Goal: Communication & Community: Answer question/provide support

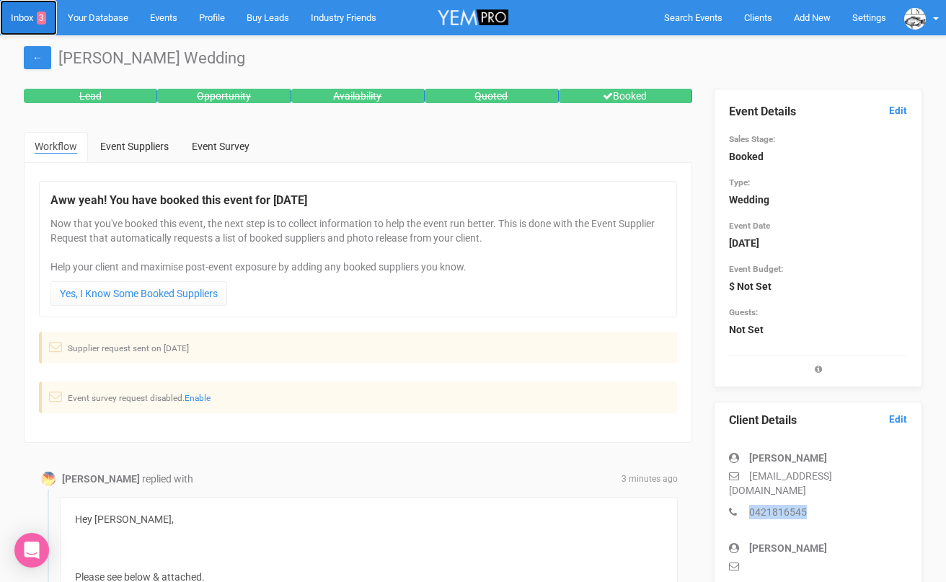
click at [28, 26] on link "Inbox 3" at bounding box center [28, 17] width 57 height 35
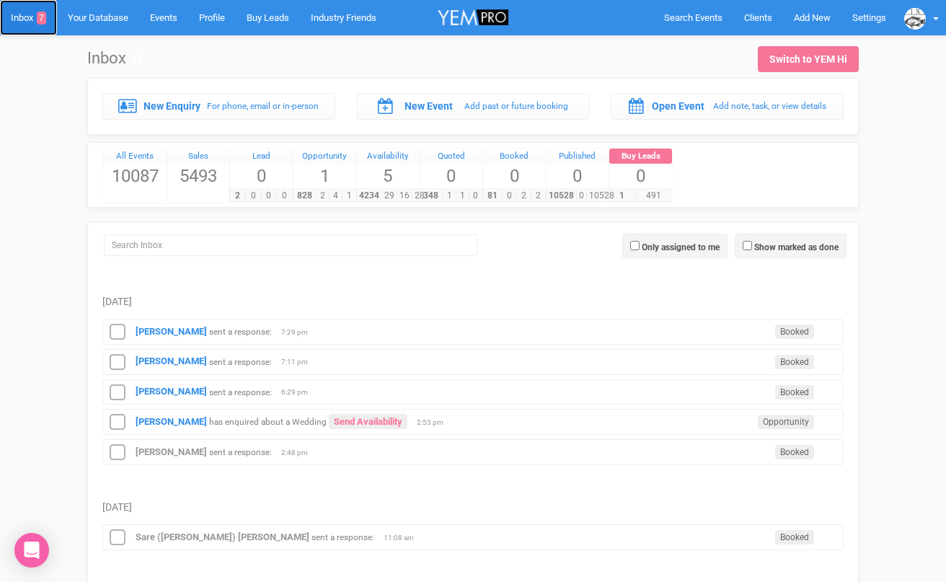
click at [25, 19] on link "Inbox 7" at bounding box center [28, 17] width 57 height 35
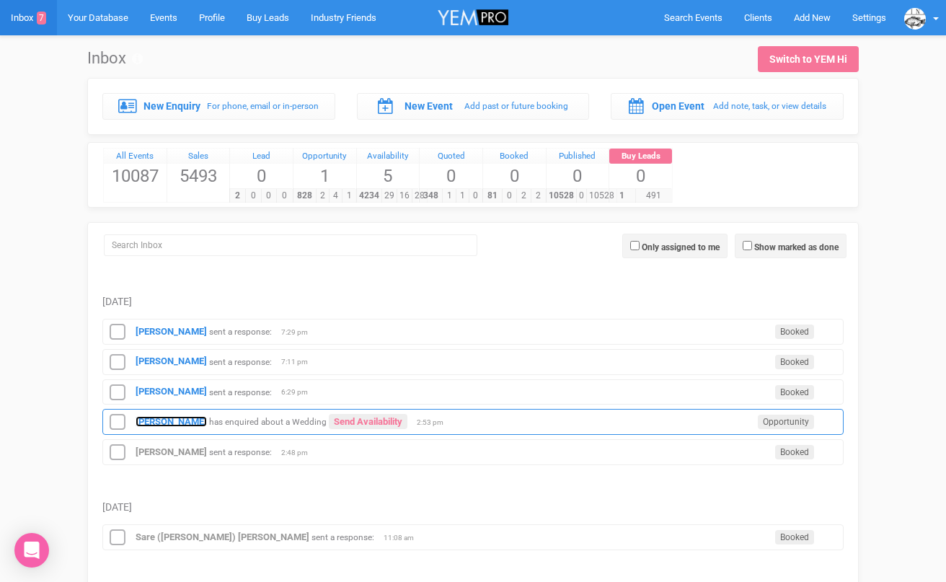
click at [161, 425] on strong "[PERSON_NAME]" at bounding box center [171, 421] width 71 height 11
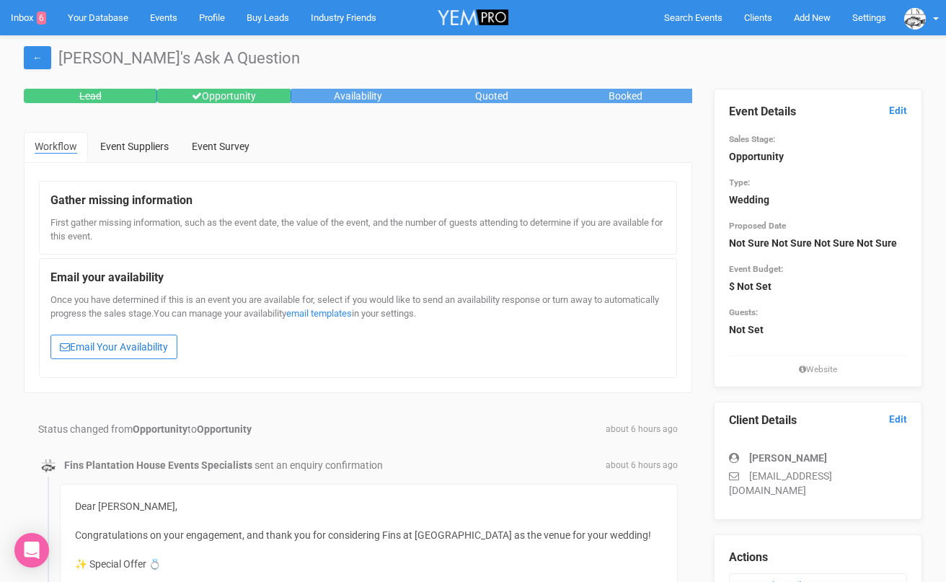
click at [102, 341] on link "Email Your Availability" at bounding box center [113, 346] width 127 height 25
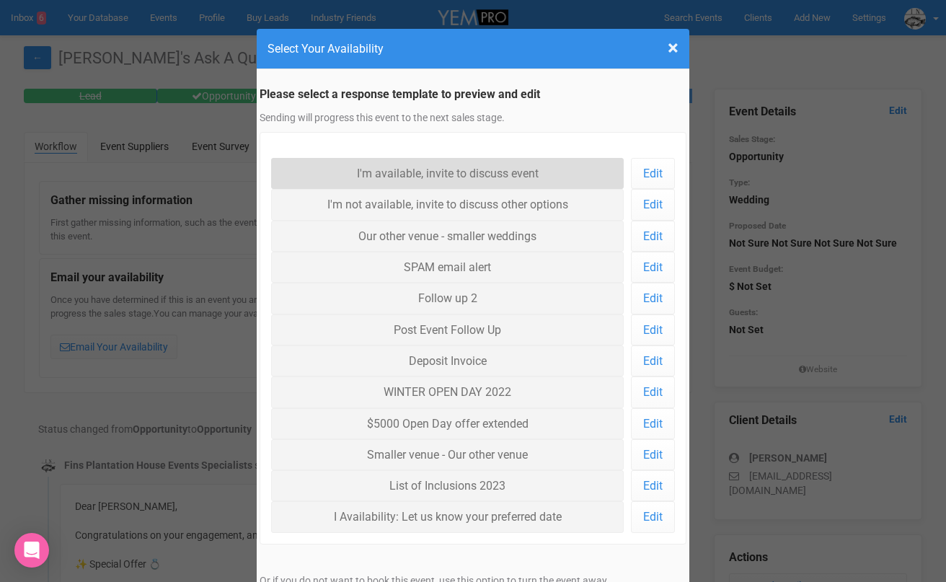
click at [360, 174] on link "I'm available, invite to discuss event" at bounding box center [447, 173] width 352 height 31
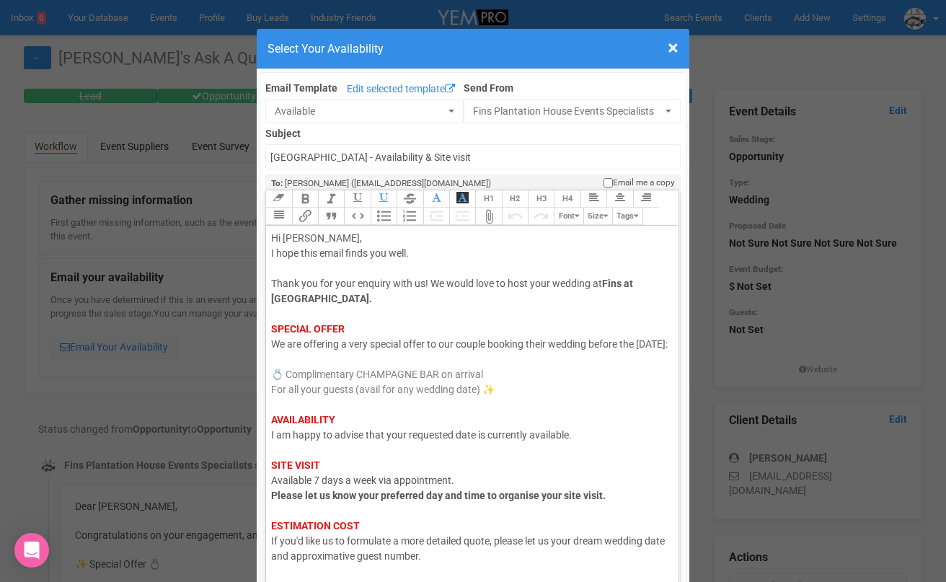
click at [340, 440] on span "I am happy to advise that your requested date is currently available." at bounding box center [421, 435] width 301 height 12
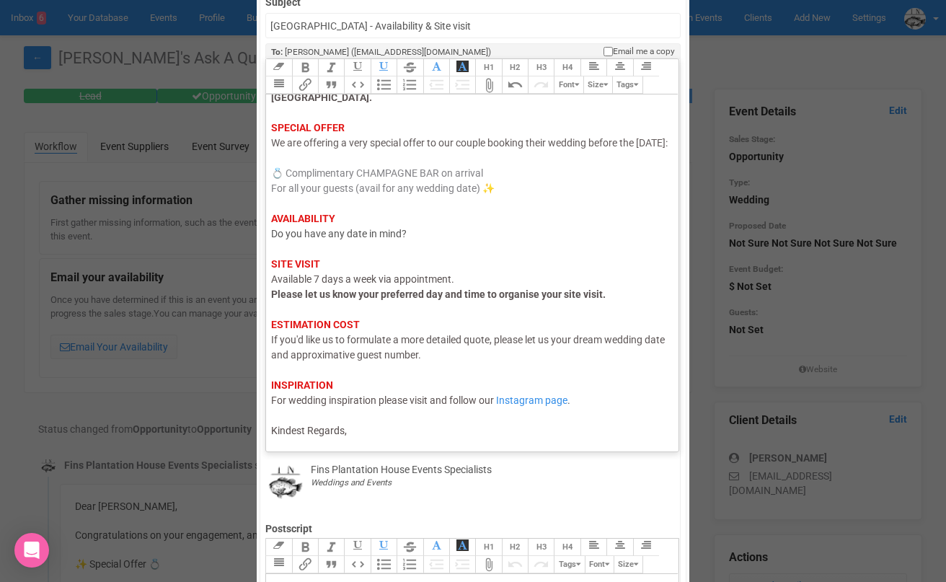
scroll to position [138, 0]
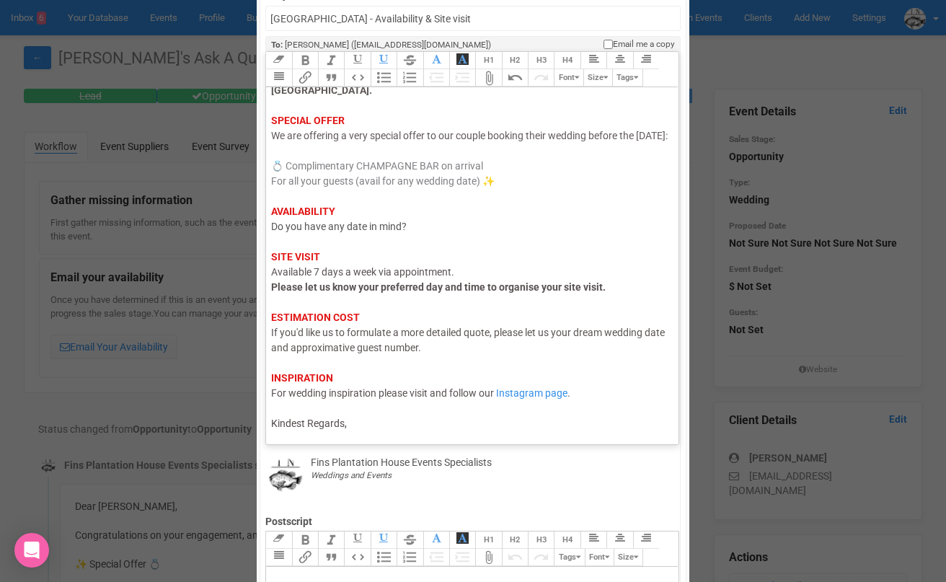
click at [371, 430] on div "Hi Rachel, I hope this email finds you well. Thank you for your enquiry with us…" at bounding box center [469, 226] width 397 height 409
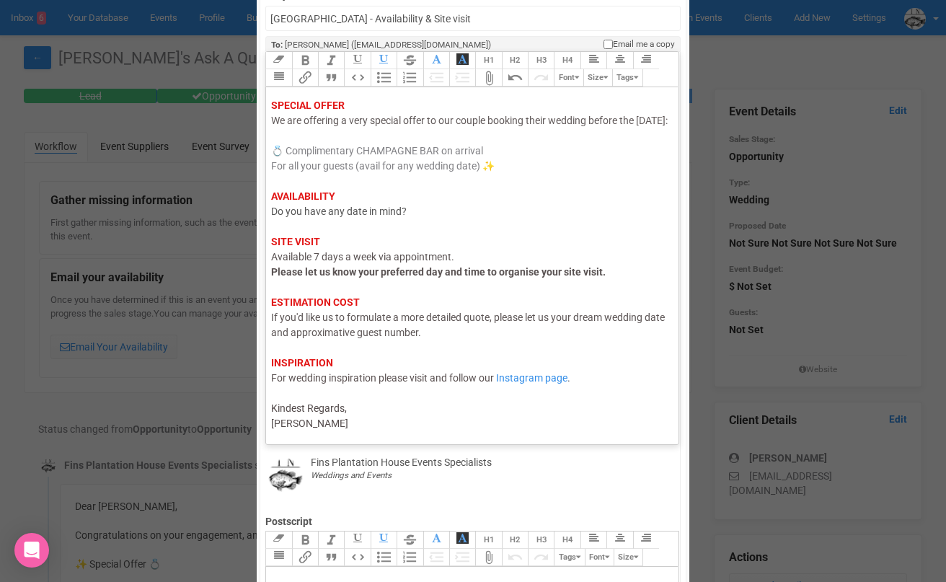
type trix-editor "<div><span style="color: rgb(95, 88, 88);">Hi Rachel,</span><br><span style="co…"
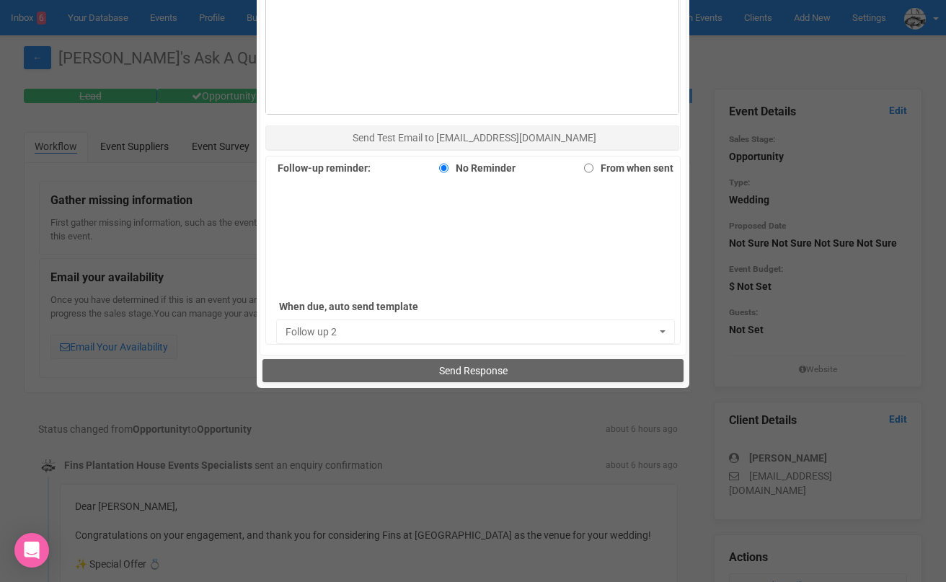
scroll to position [943, 0]
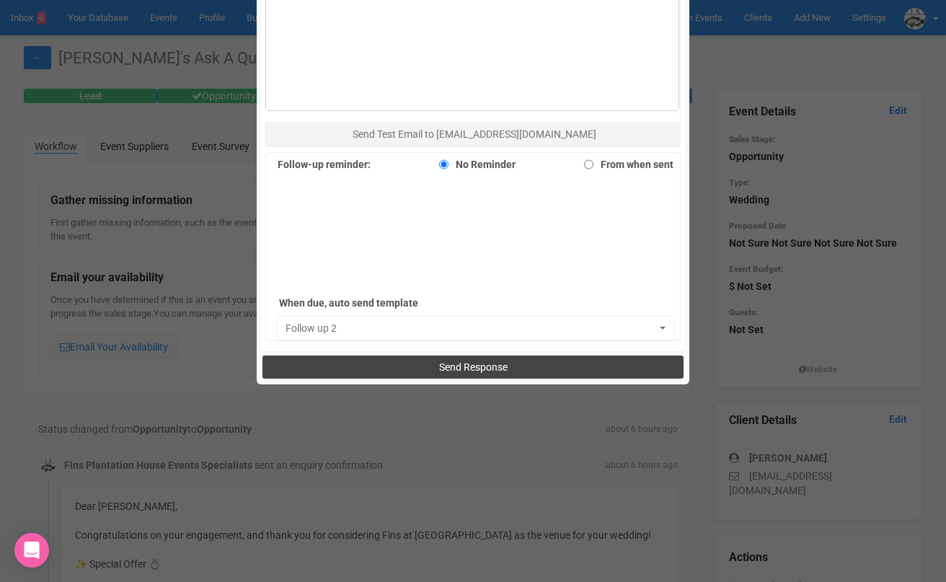
click at [401, 368] on button "Send Response" at bounding box center [472, 366] width 420 height 23
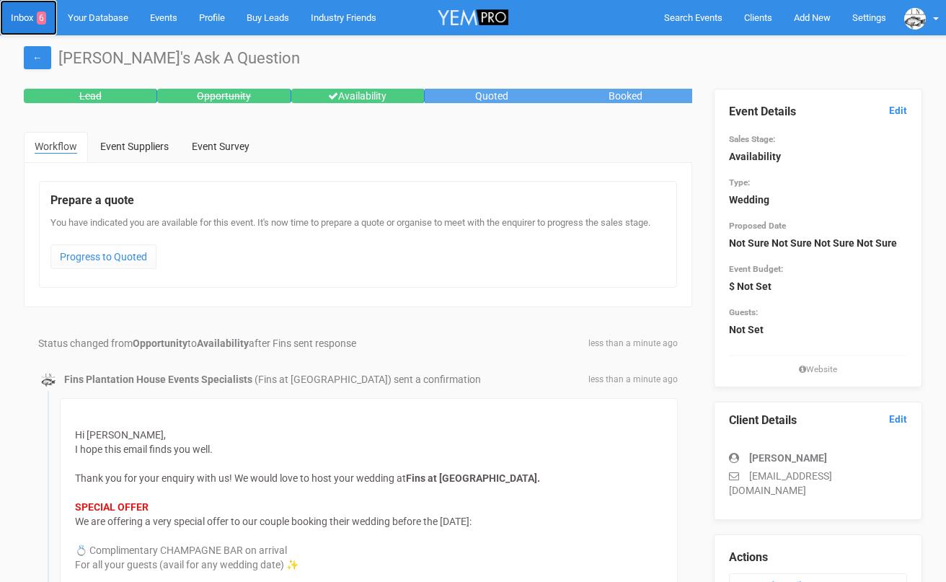
click at [22, 16] on link "Inbox 6" at bounding box center [28, 17] width 57 height 35
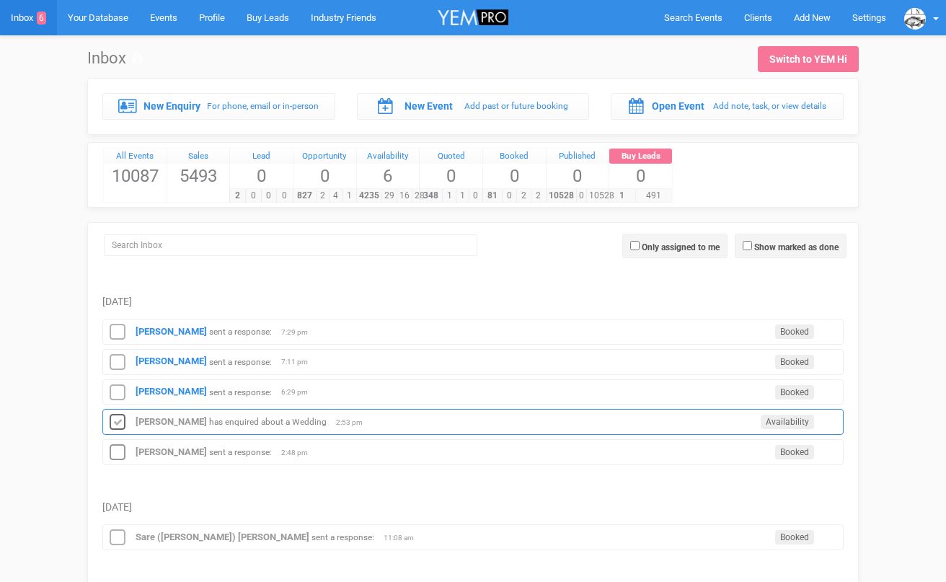
click at [122, 425] on icon at bounding box center [118, 422] width 22 height 19
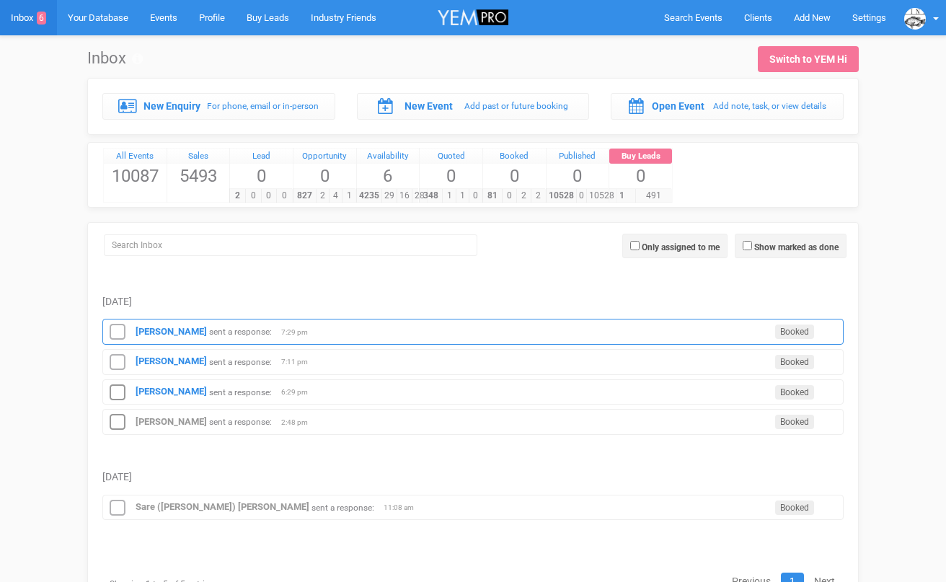
click at [160, 337] on div "[PERSON_NAME] sent a response: Booked 7:29 pm" at bounding box center [472, 332] width 741 height 26
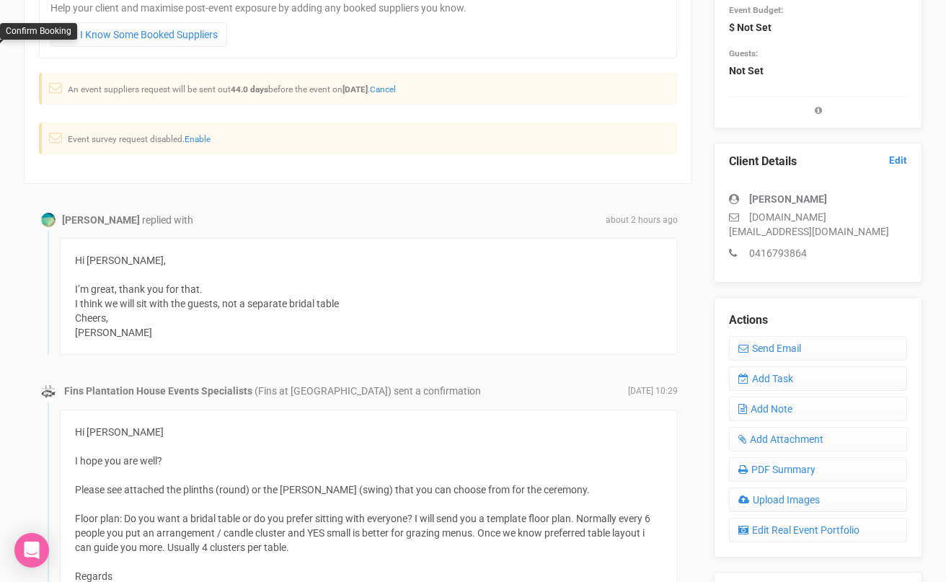
scroll to position [266, 0]
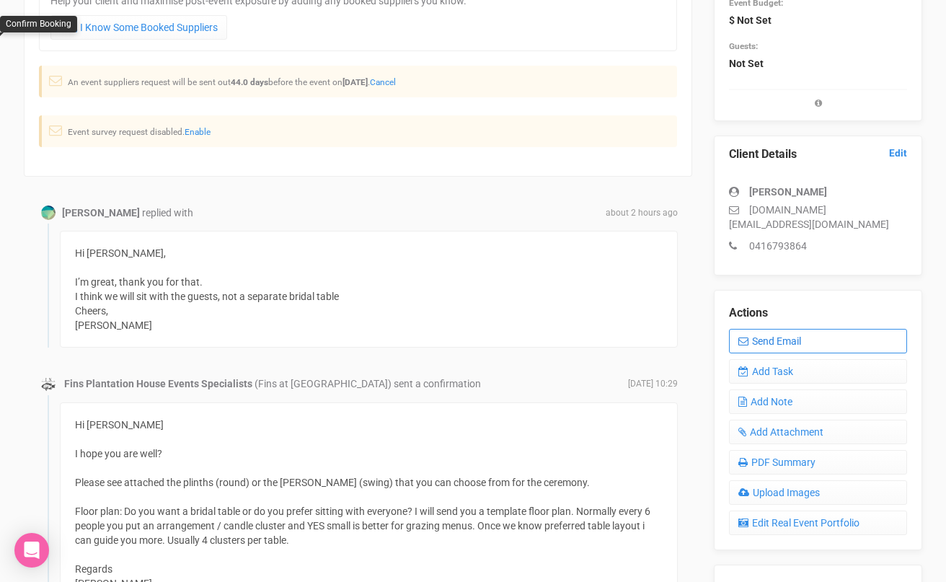
click at [794, 330] on link "Send Email" at bounding box center [818, 341] width 178 height 25
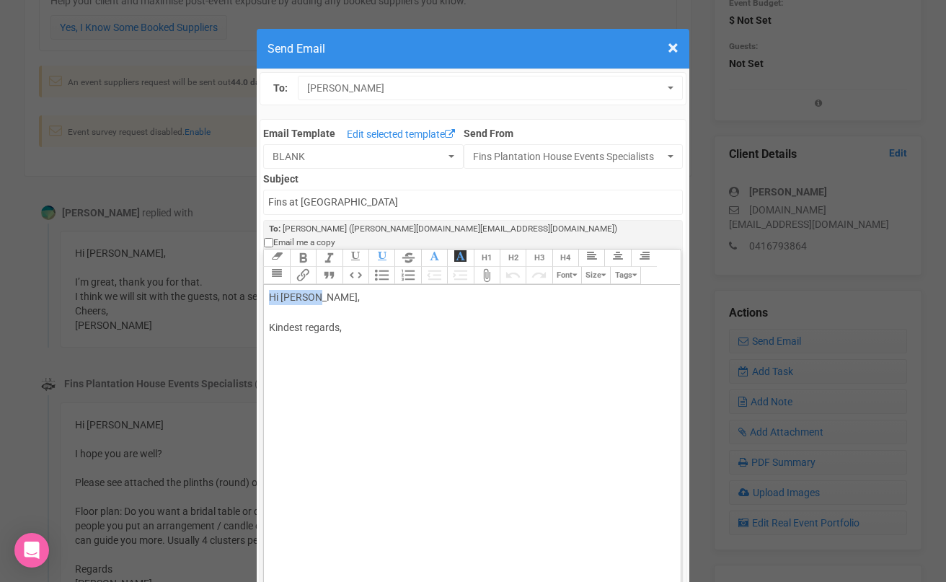
drag, startPoint x: 314, startPoint y: 281, endPoint x: 402, endPoint y: 274, distance: 88.9
click at [401, 285] on trix-editor "Hi [PERSON_NAME], Kindest regards," at bounding box center [472, 459] width 416 height 349
drag, startPoint x: 374, startPoint y: 283, endPoint x: 319, endPoint y: 278, distance: 54.9
click at [318, 290] on div "Hi [PERSON_NAME], Kindest regards," at bounding box center [469, 328] width 401 height 76
click at [551, 347] on div "Hi [PERSON_NAME] Thanks for the update. Flo my colleague will send you an excel…" at bounding box center [469, 358] width 401 height 136
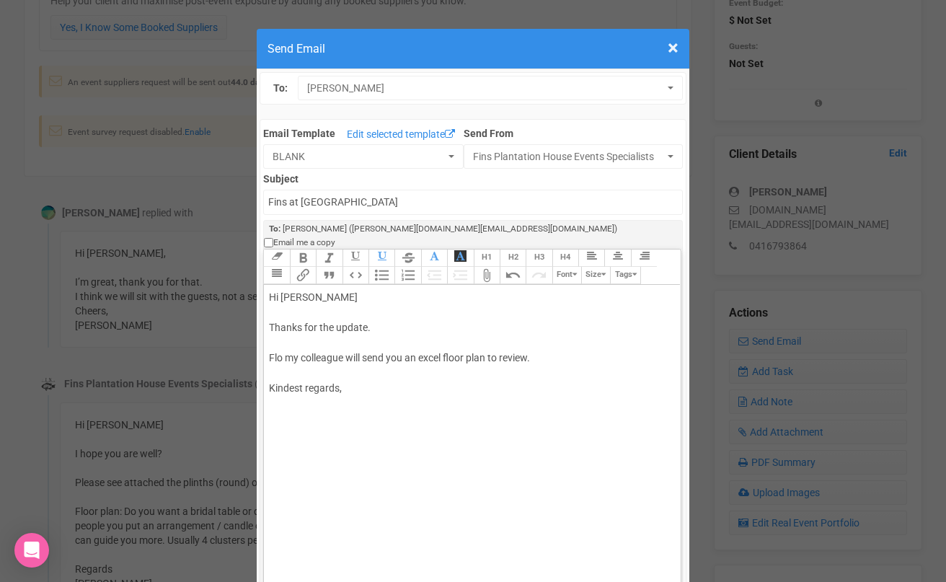
click at [508, 376] on div "Hi [PERSON_NAME] Thanks for the update. Flo my colleague will send you an excel…" at bounding box center [469, 358] width 401 height 136
type trix-editor "<div>Hi [PERSON_NAME];<br><br>Thanks for the update.&nbsp;<br><br>Flo my collea…"
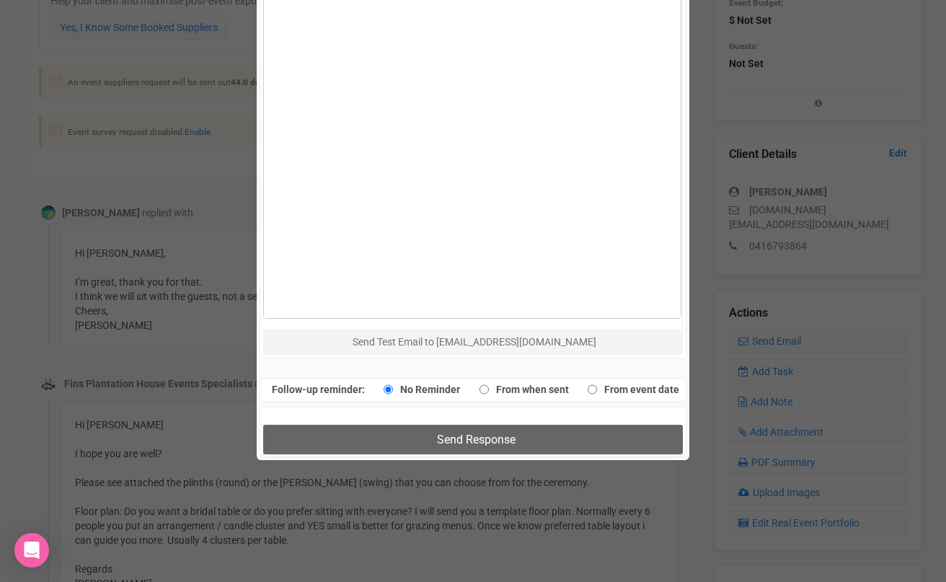
scroll to position [804, 0]
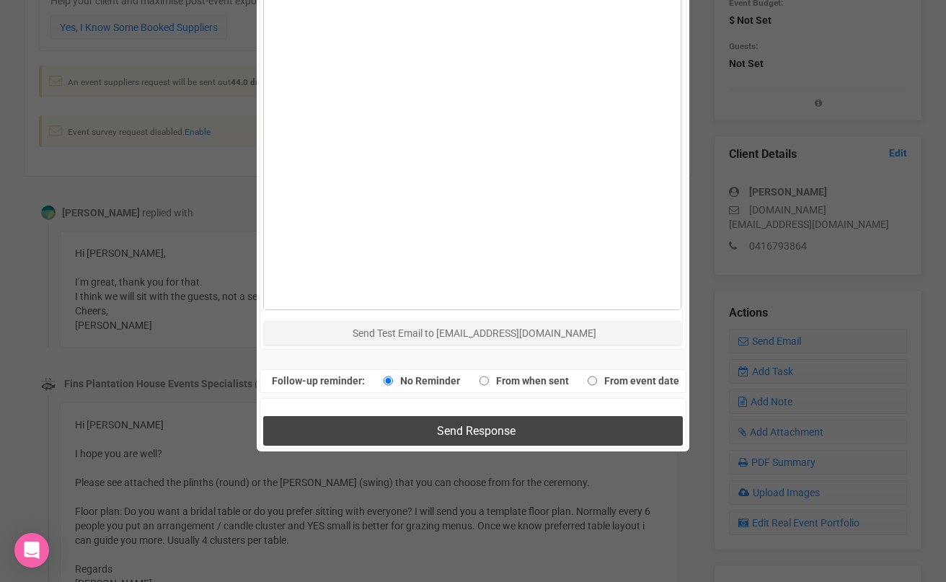
click at [479, 424] on span "Send Response" at bounding box center [476, 431] width 79 height 14
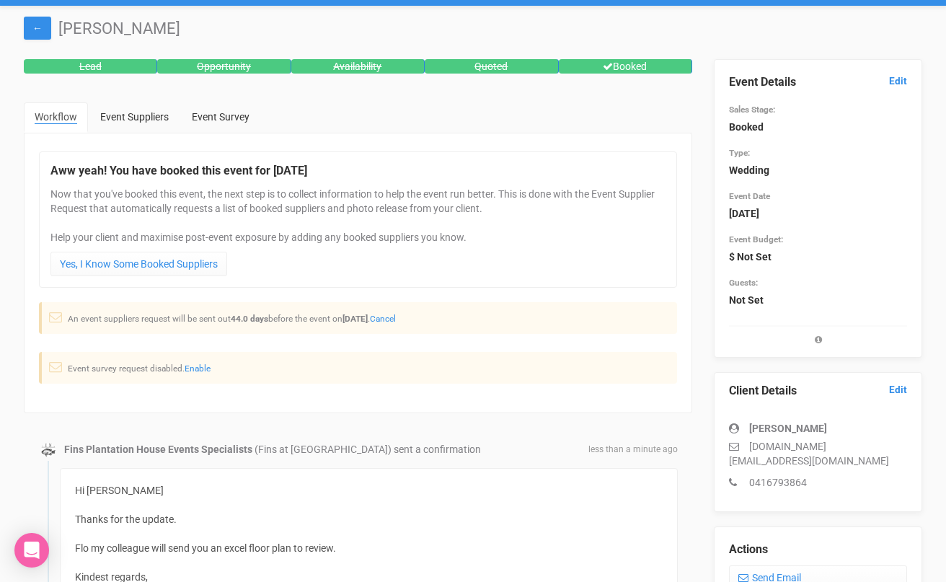
scroll to position [0, 0]
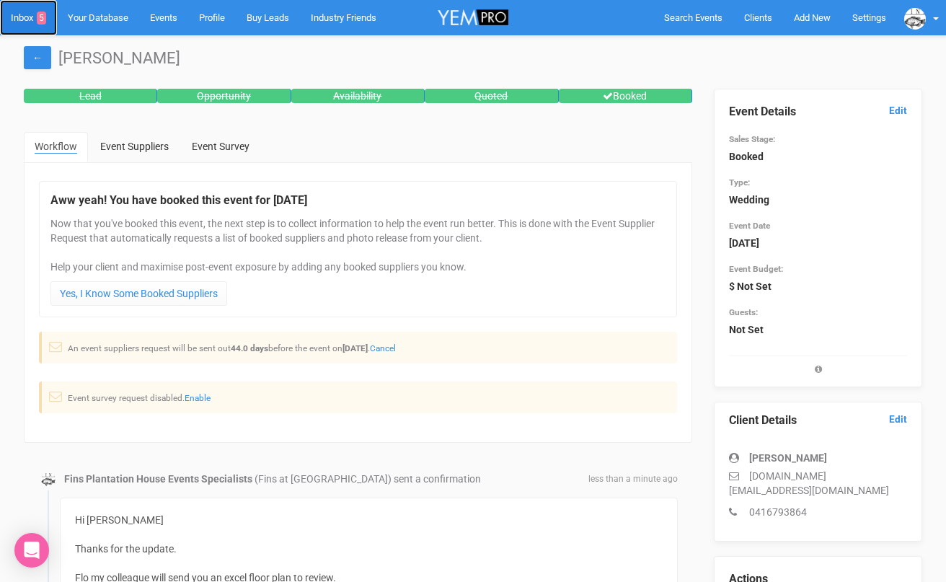
click at [26, 22] on link "Inbox 5" at bounding box center [28, 17] width 57 height 35
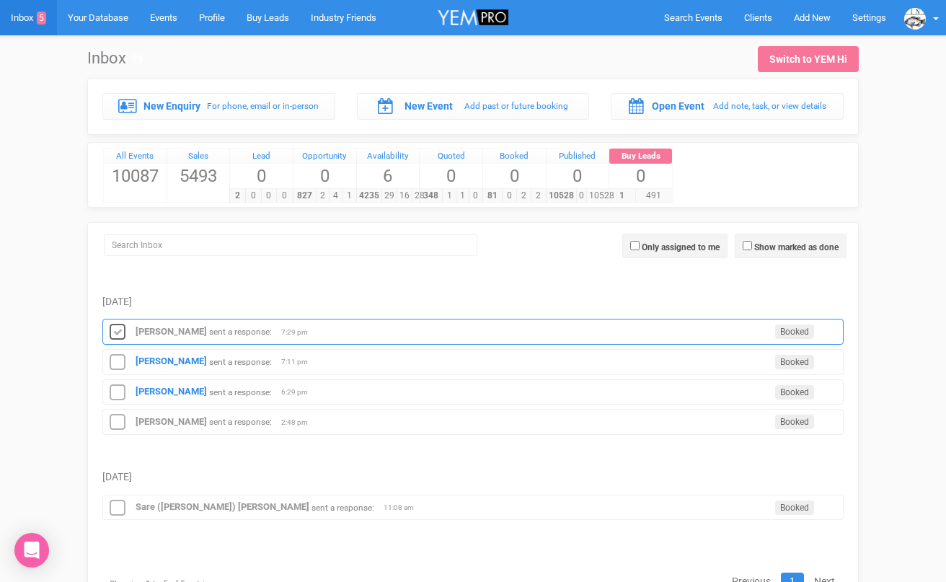
click at [120, 327] on icon at bounding box center [118, 332] width 22 height 19
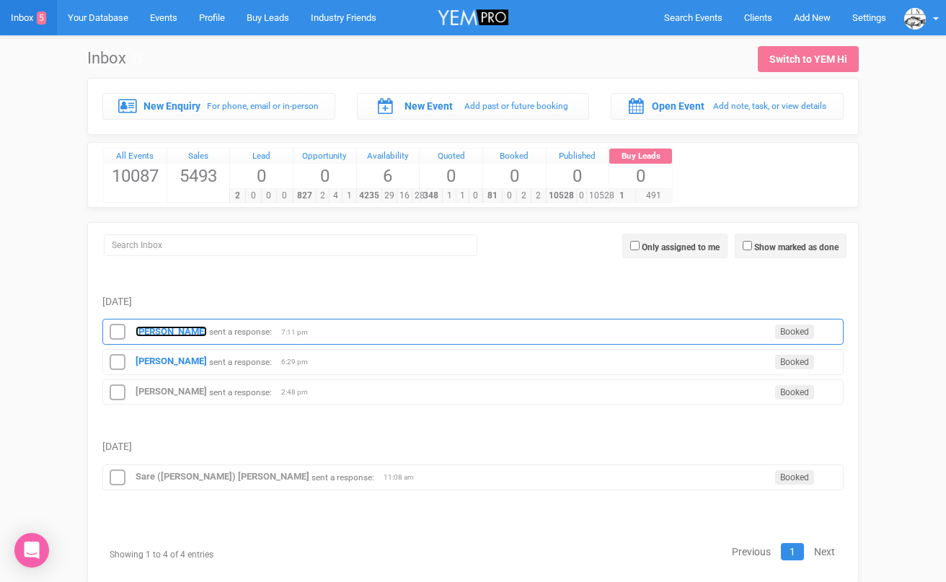
click at [142, 328] on strong "[PERSON_NAME]" at bounding box center [171, 331] width 71 height 11
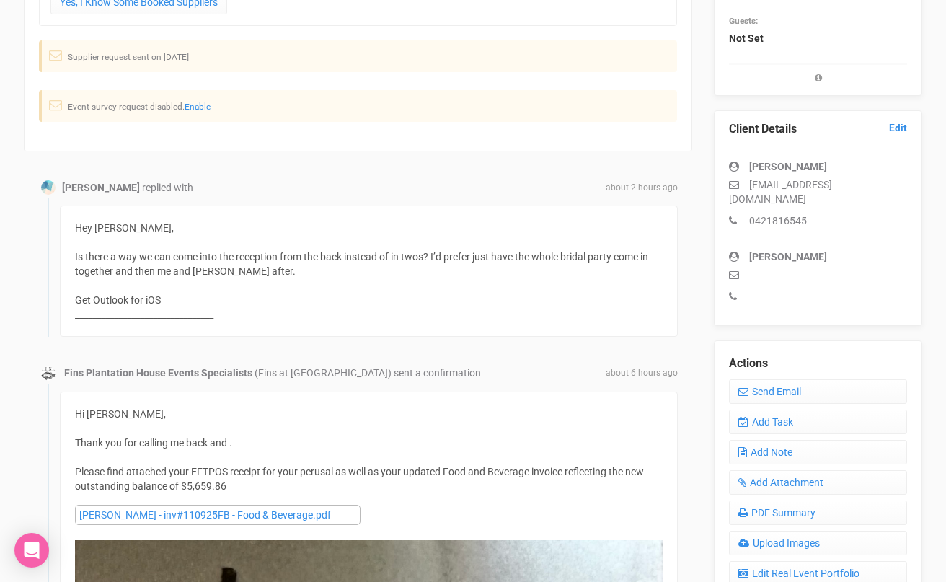
scroll to position [313, 0]
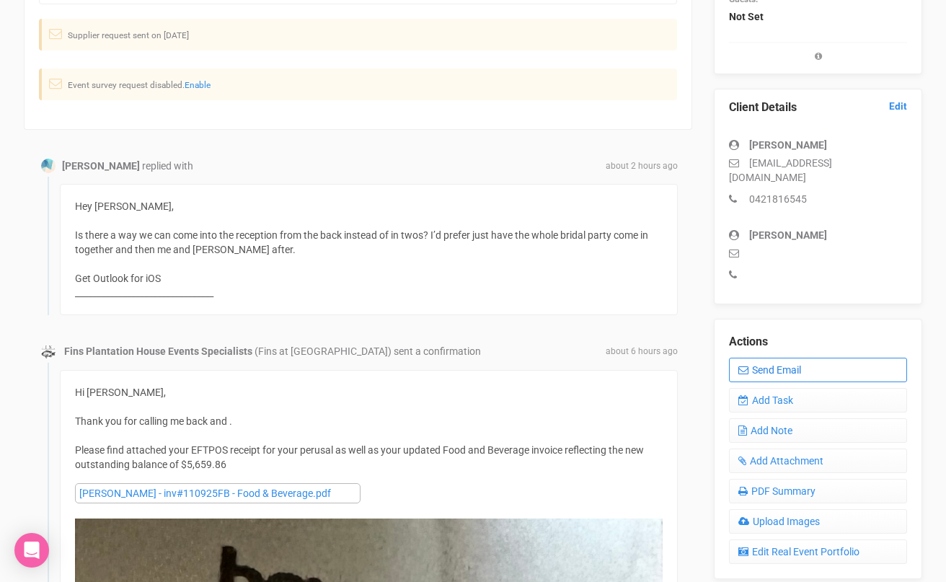
click at [752, 358] on link "Send Email" at bounding box center [818, 370] width 178 height 25
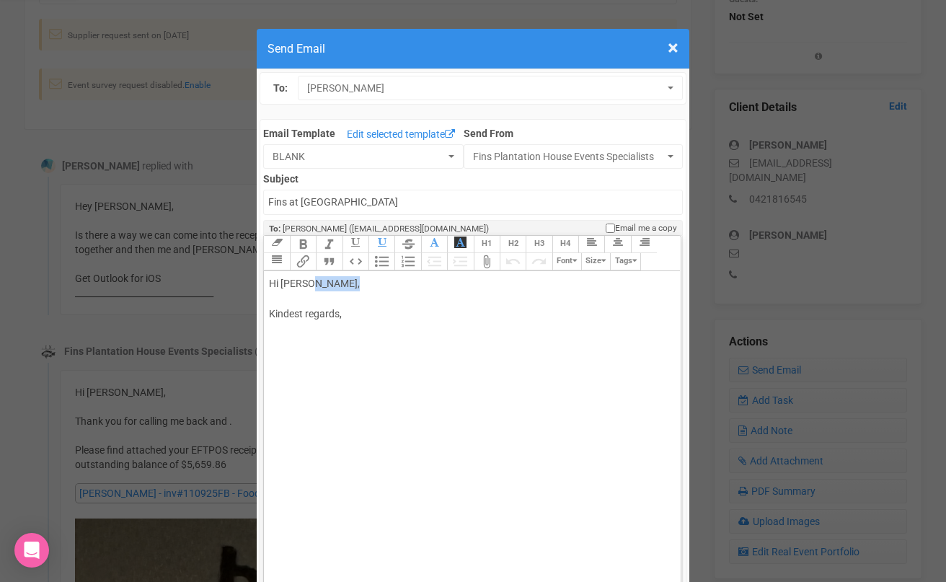
drag, startPoint x: 311, startPoint y: 288, endPoint x: 354, endPoint y: 286, distance: 43.3
click at [354, 287] on div "Hi [PERSON_NAME], Kindest regards," at bounding box center [469, 314] width 401 height 76
paste trix-editor "/div><ul><li><span style="font-family: Helvetica, sans-serif; font-size: 10.5pt…"
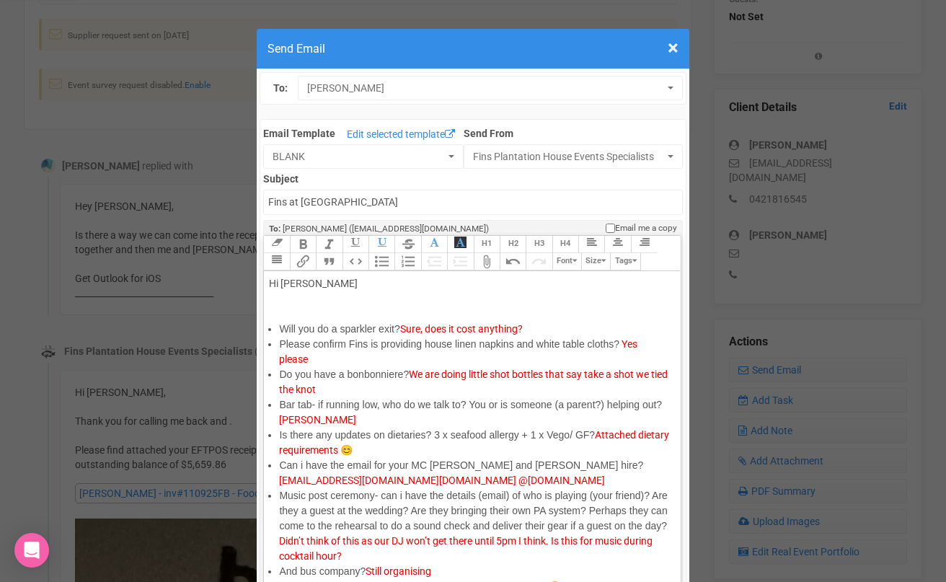
click at [314, 297] on div "Hi [PERSON_NAME]" at bounding box center [469, 298] width 401 height 45
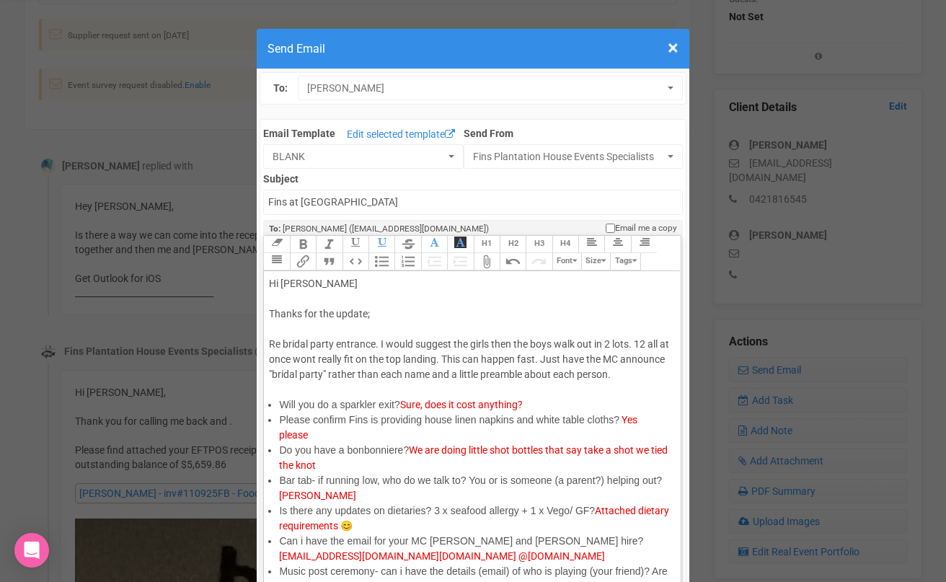
click at [480, 388] on div "Hi [PERSON_NAME] Thanks for the update; Re bridal party entrance. I would sugge…" at bounding box center [469, 336] width 401 height 121
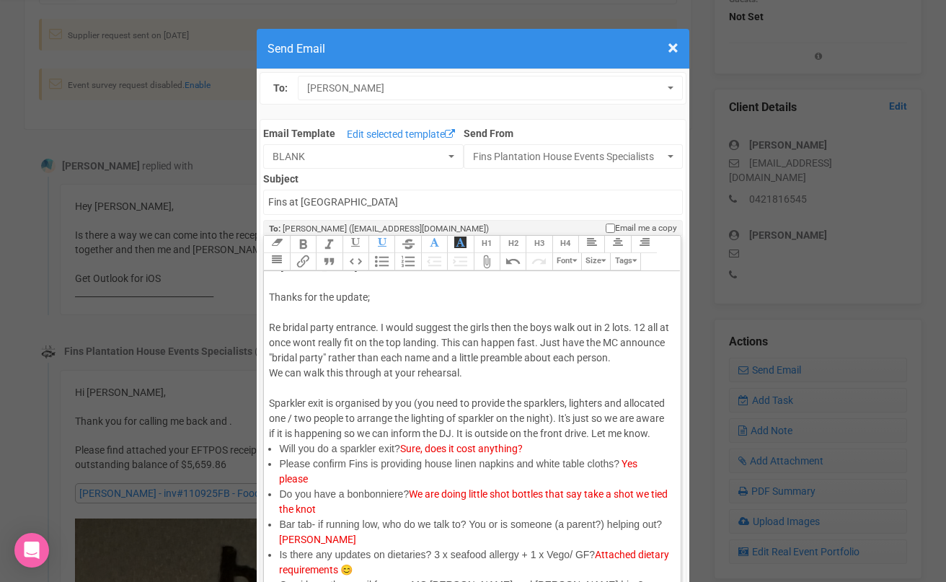
scroll to position [18, 0]
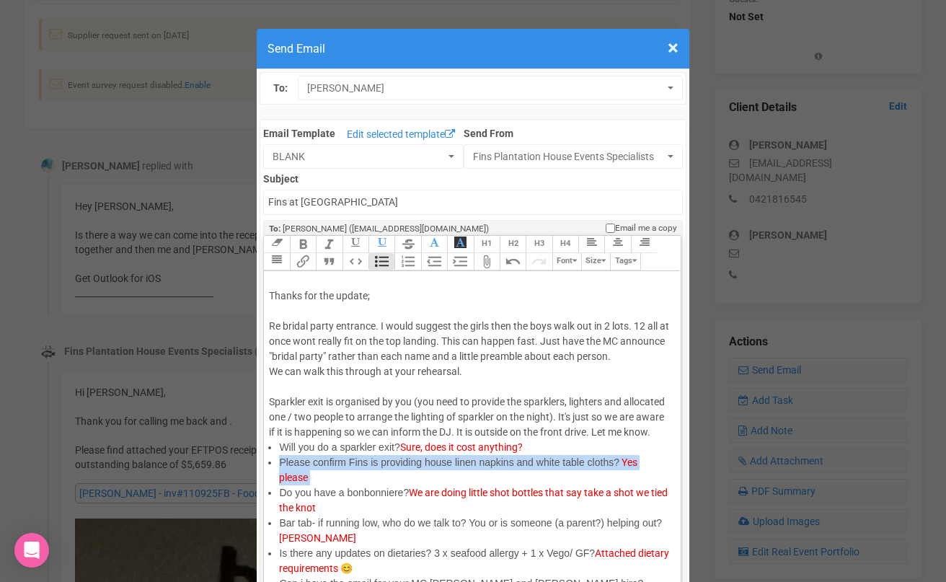
drag, startPoint x: 350, startPoint y: 479, endPoint x: 269, endPoint y: 455, distance: 84.8
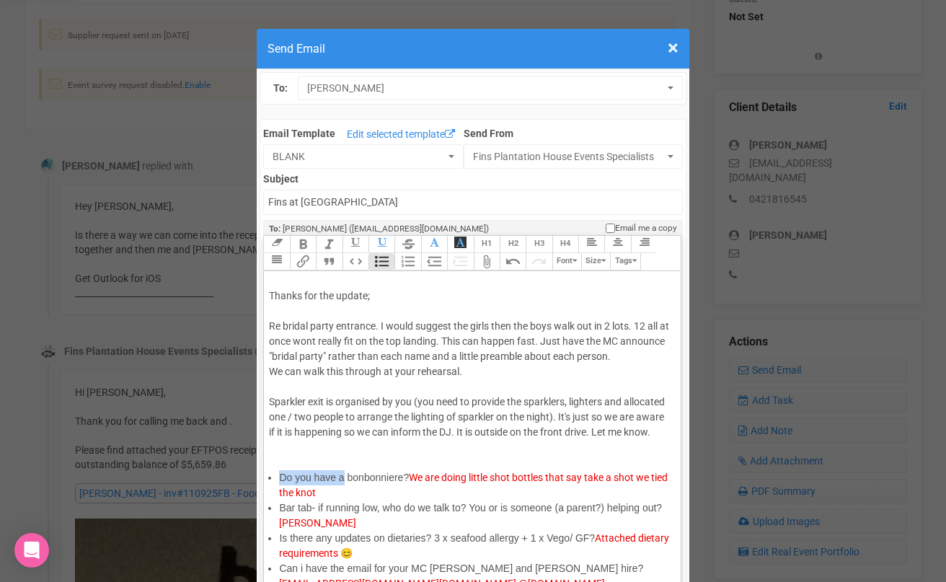
drag, startPoint x: 345, startPoint y: 475, endPoint x: 269, endPoint y: 472, distance: 75.7
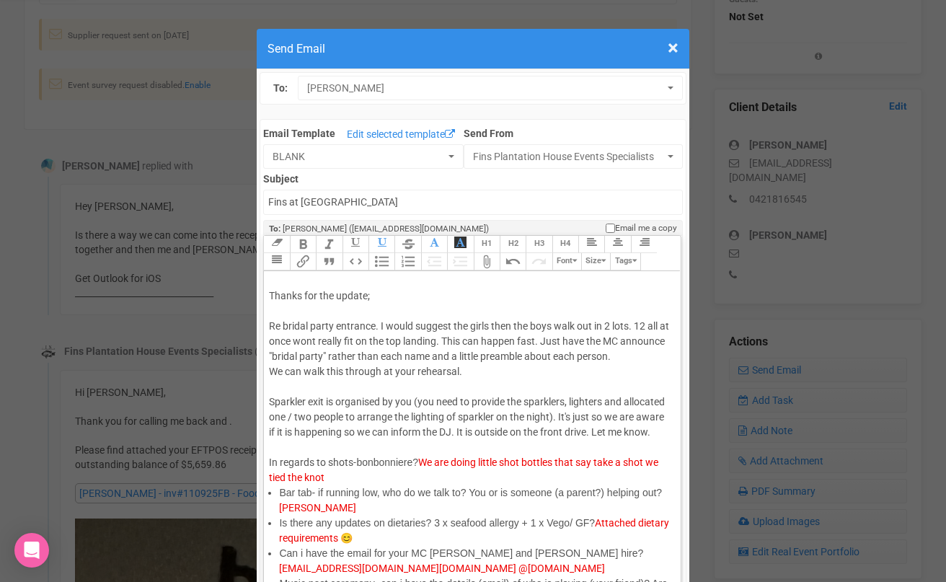
click at [417, 462] on span "bonbonniere?" at bounding box center [387, 462] width 62 height 12
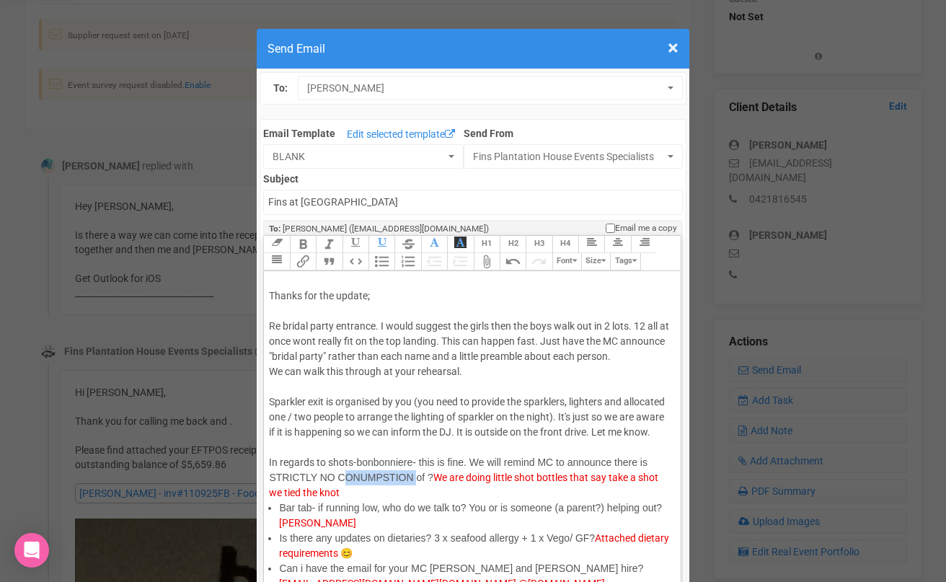
click at [365, 474] on span "bonbonniere- this is fine. We will remind MC to announce there is STRICTLY NO C…" at bounding box center [458, 469] width 378 height 27
click at [426, 481] on span "bonbonniere- this is fine. We will remind MC to announce there is STRICTLY NO C…" at bounding box center [458, 469] width 378 height 27
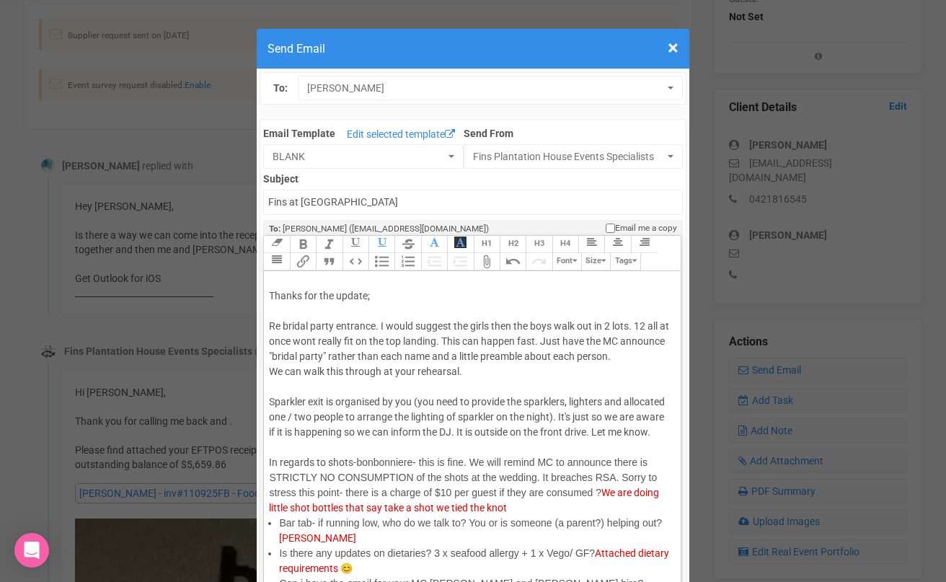
click at [538, 474] on span "bonbonniere- this is fine. We will remind MC to announce there is STRICTLY NO C…" at bounding box center [463, 477] width 388 height 42
click at [453, 495] on span "bonbonniere- this is fine. We will remind MC to announce there is STRICTLY NO C…" at bounding box center [460, 484] width 383 height 57
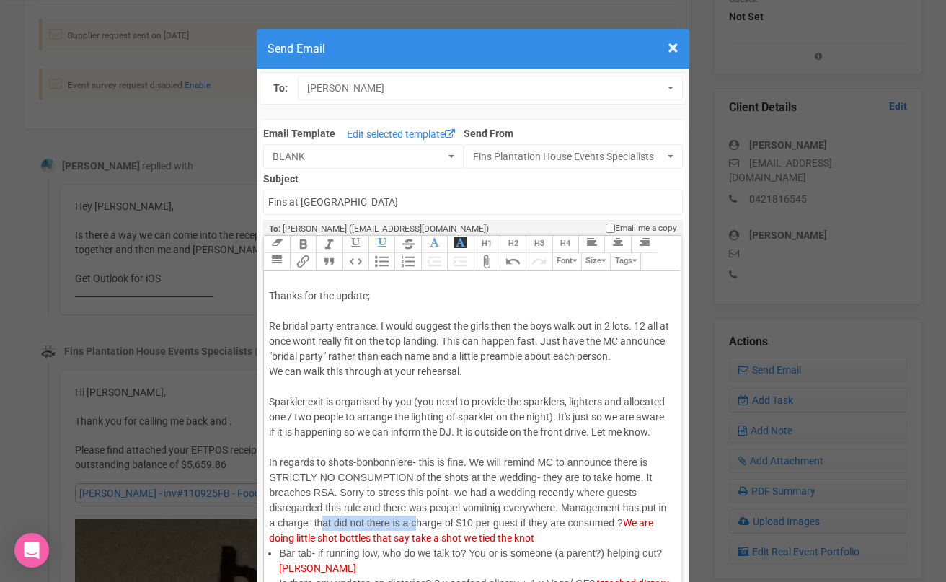
drag, startPoint x: 412, startPoint y: 525, endPoint x: 317, endPoint y: 523, distance: 94.4
click at [317, 523] on span "bonbonniere- this is fine. We will remind MC to announce there is STRICTLY NO C…" at bounding box center [467, 492] width 397 height 72
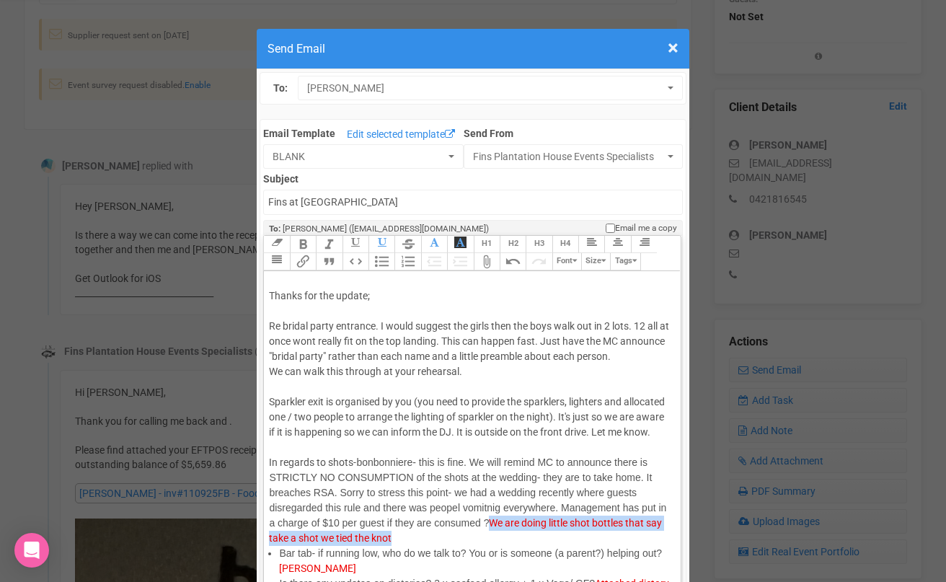
drag, startPoint x: 485, startPoint y: 523, endPoint x: 484, endPoint y: 533, distance: 10.2
click at [484, 533] on div "In regards to shots- bonbonniere- this is fine. We will remind MC to announce t…" at bounding box center [469, 493] width 401 height 106
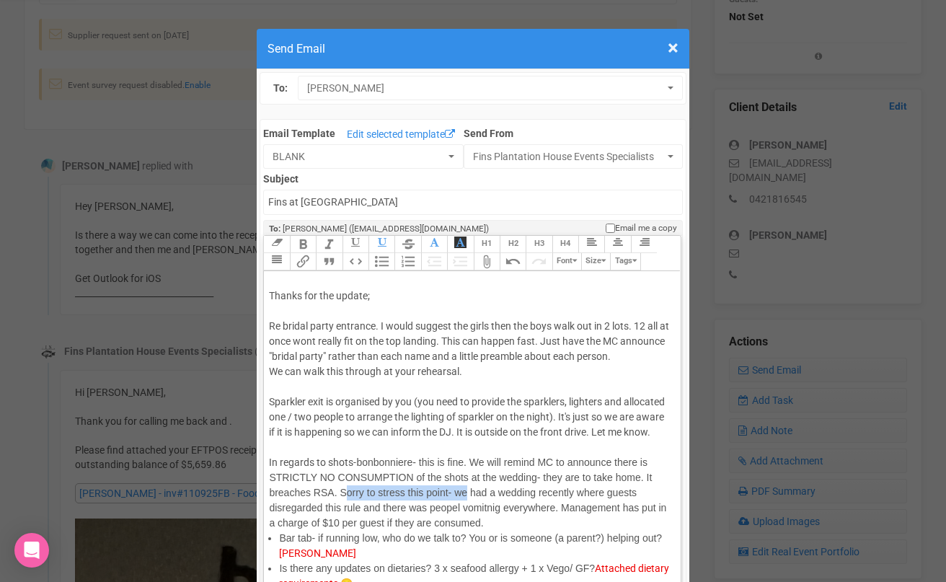
drag, startPoint x: 462, startPoint y: 492, endPoint x: 343, endPoint y: 490, distance: 118.9
click at [343, 490] on span "bonbonniere- this is fine. We will remind MC to announce there is STRICTLY NO C…" at bounding box center [467, 492] width 397 height 72
click at [386, 520] on div "In regards to shots- bonbonniere- this is fine. We will remind MC to announce t…" at bounding box center [469, 485] width 401 height 91
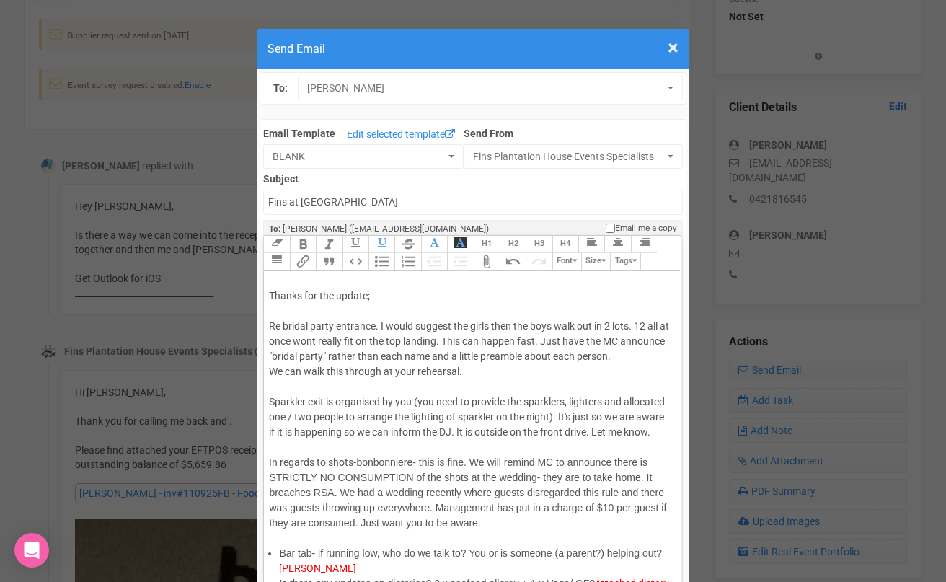
click at [501, 533] on div "In regards to shots- bonbonniere- this is fine. We will remind MC to announce t…" at bounding box center [469, 493] width 401 height 106
click at [316, 493] on span "bonbonniere- this is fine. We will remind MC to announce there is STRICTLY NO C…" at bounding box center [467, 492] width 397 height 72
click at [350, 493] on span "bonbonniere- this is fine. We will remind MC to announce there is STRICTLY NO C…" at bounding box center [463, 492] width 388 height 72
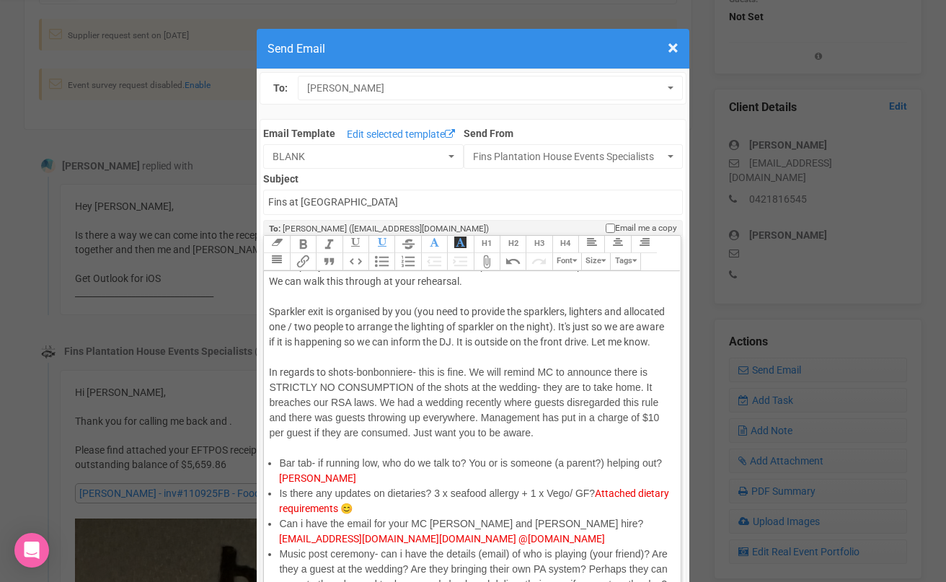
scroll to position [114, 0]
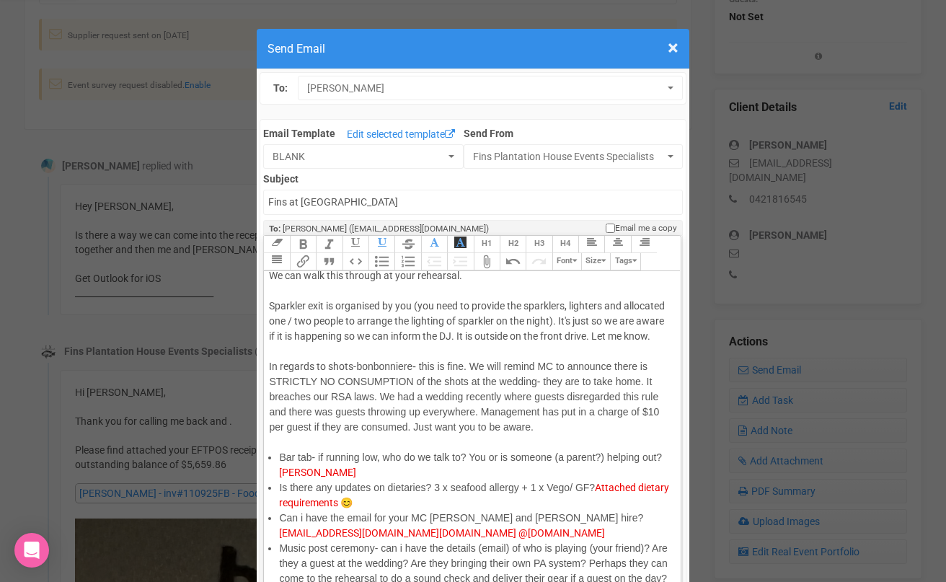
click at [482, 414] on span "bonbonniere- this is fine. We will remind MC to announce there is STRICTLY NO C…" at bounding box center [464, 396] width 390 height 72
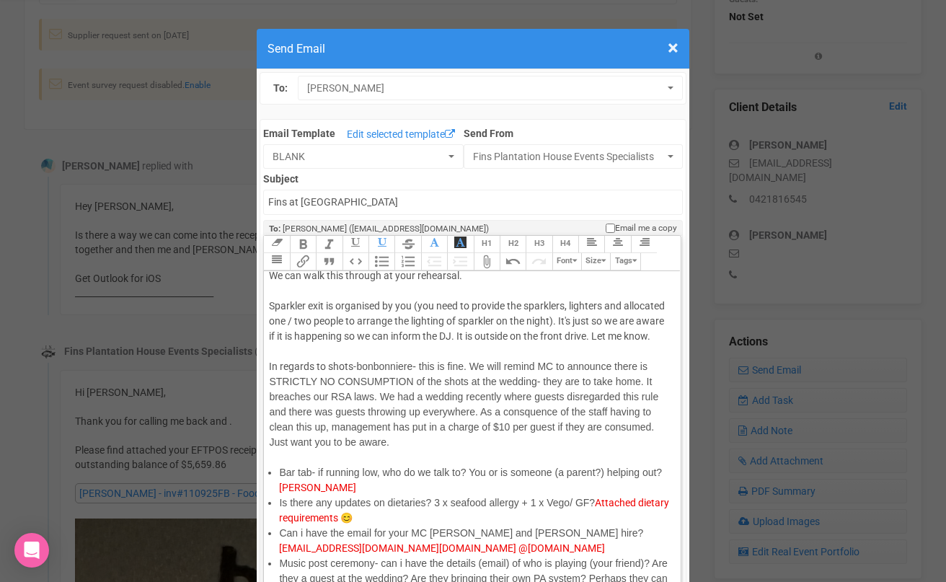
type trix-editor "<div>Hi [PERSON_NAME];<br><br>Thanks for the update;<br><br>Re bridal party ent…"
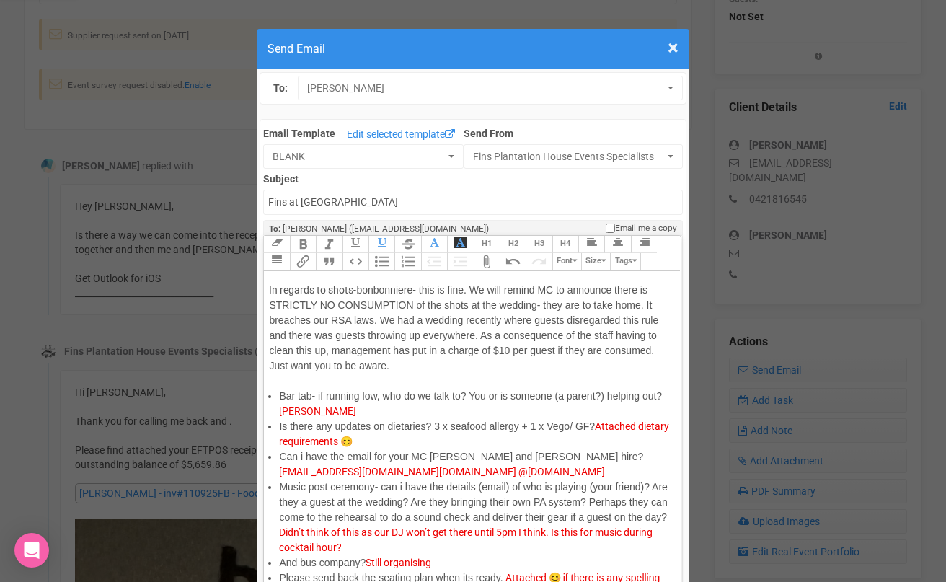
scroll to position [192, 0]
